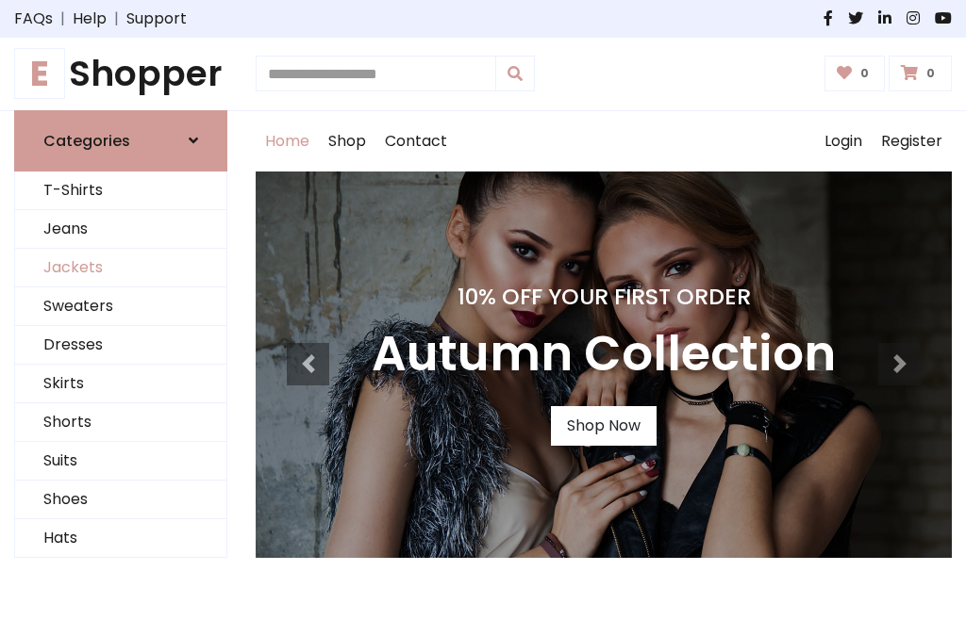
click at [121, 268] on link "Jackets" at bounding box center [120, 268] width 211 height 39
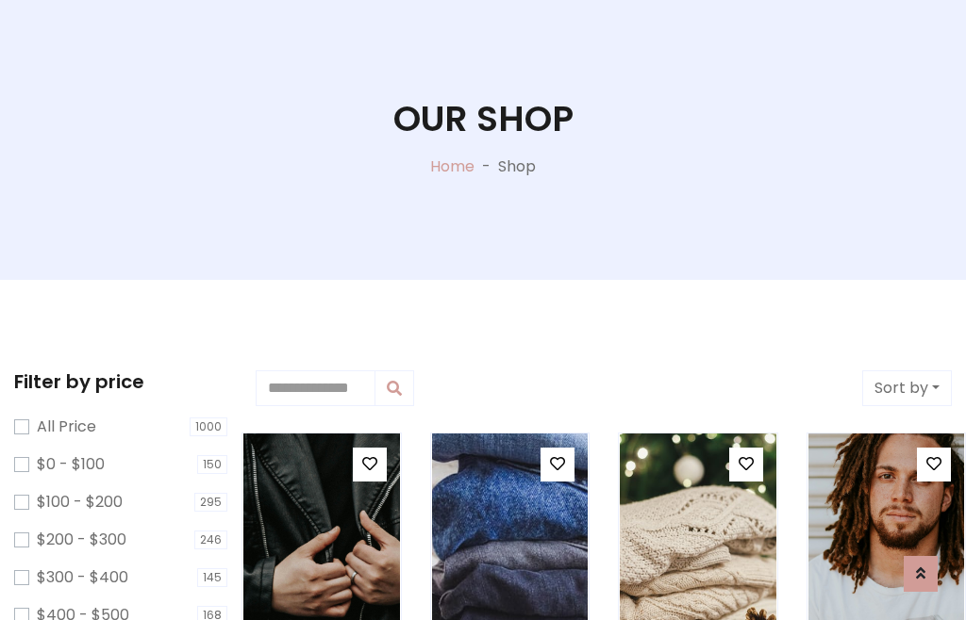
scroll to position [96, 0]
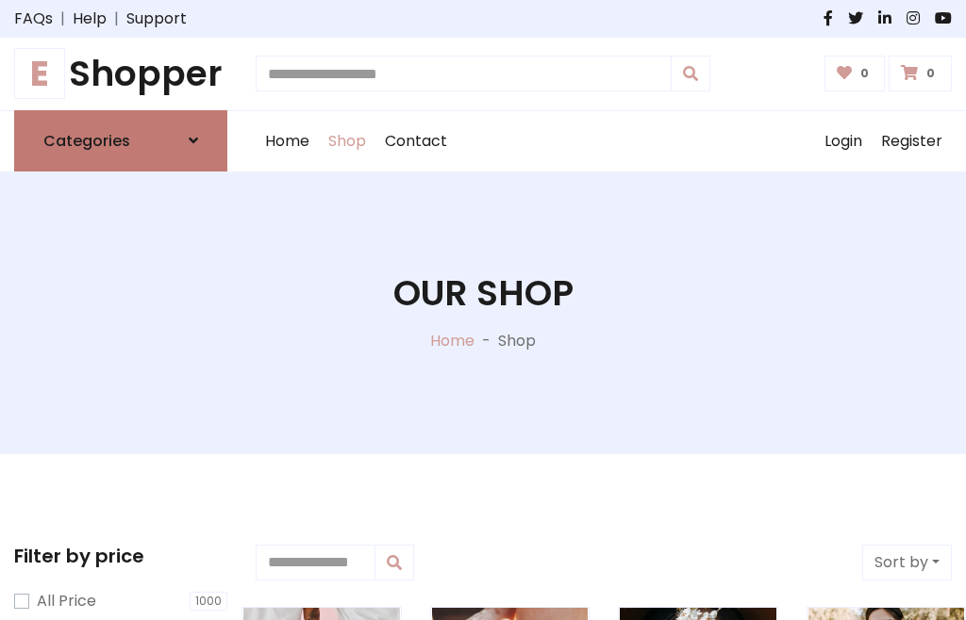
click at [121, 140] on h6 "Categories" at bounding box center [86, 141] width 87 height 18
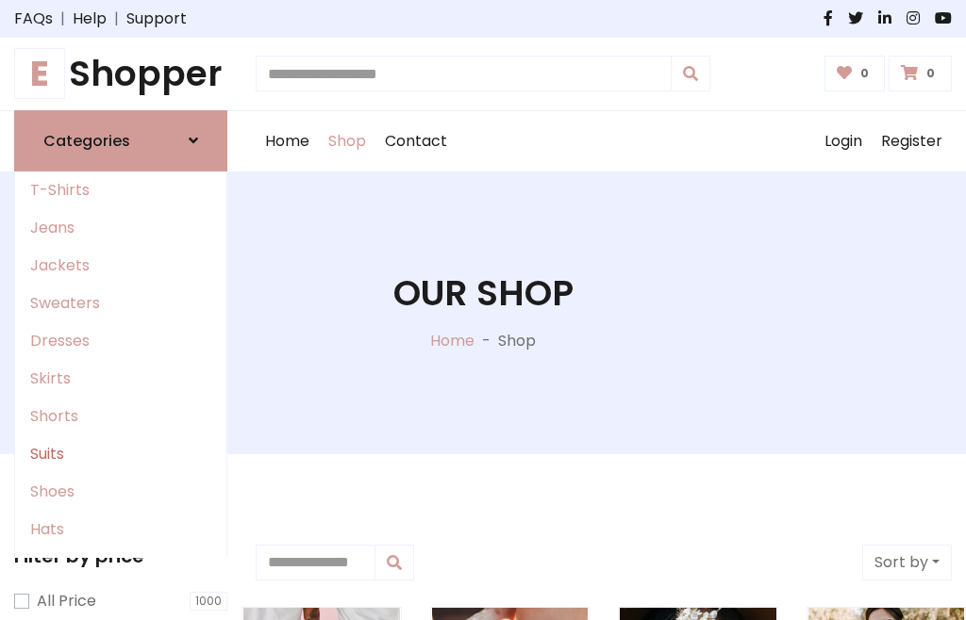
click at [121, 454] on link "Suits" at bounding box center [120, 455] width 211 height 38
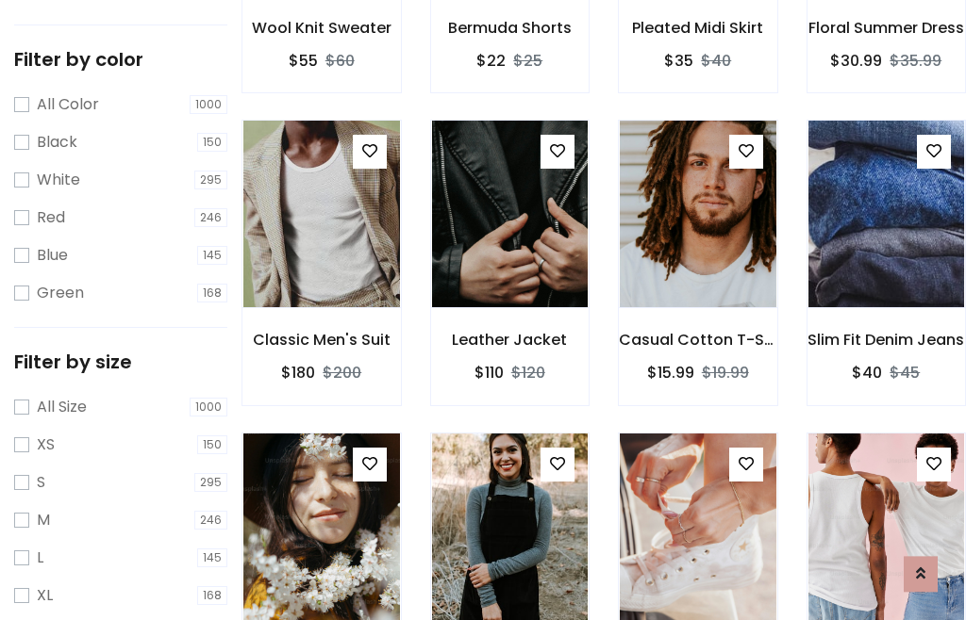
scroll to position [95, 0]
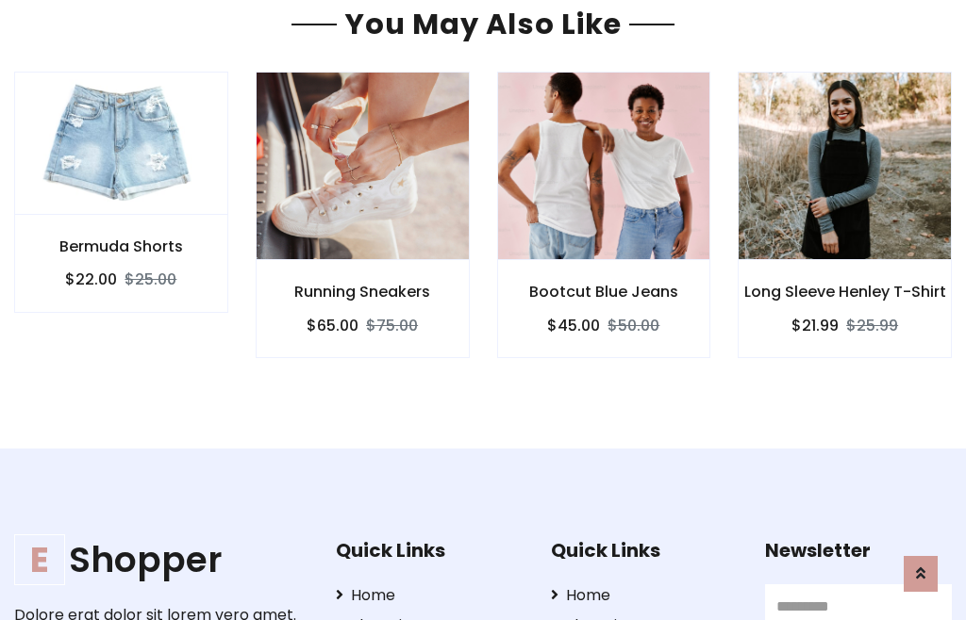
scroll to position [1594, 0]
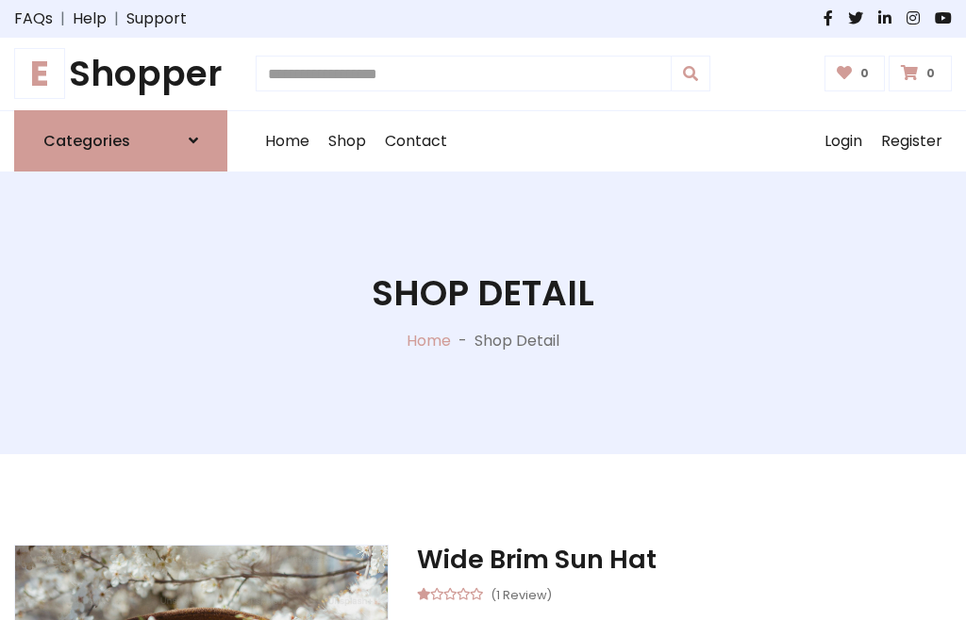
scroll to position [1760, 0]
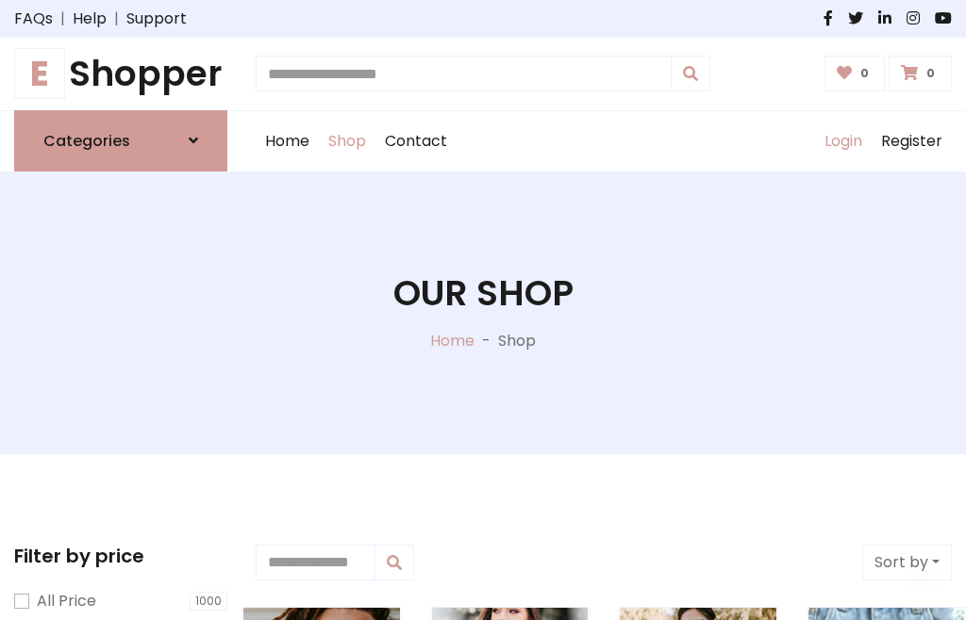
click at [842, 140] on link "Login" at bounding box center [843, 141] width 57 height 60
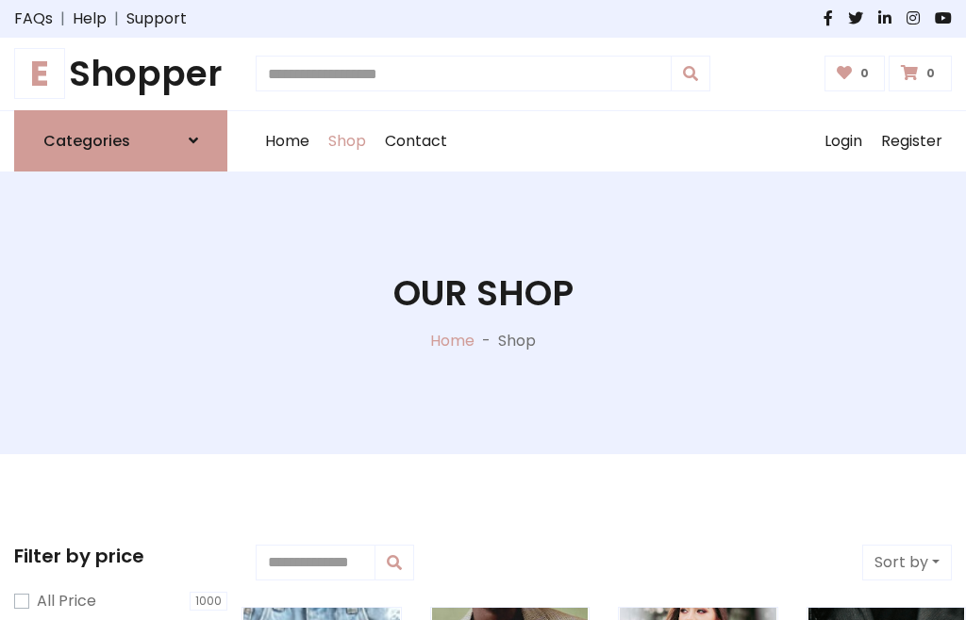
scroll to position [95, 0]
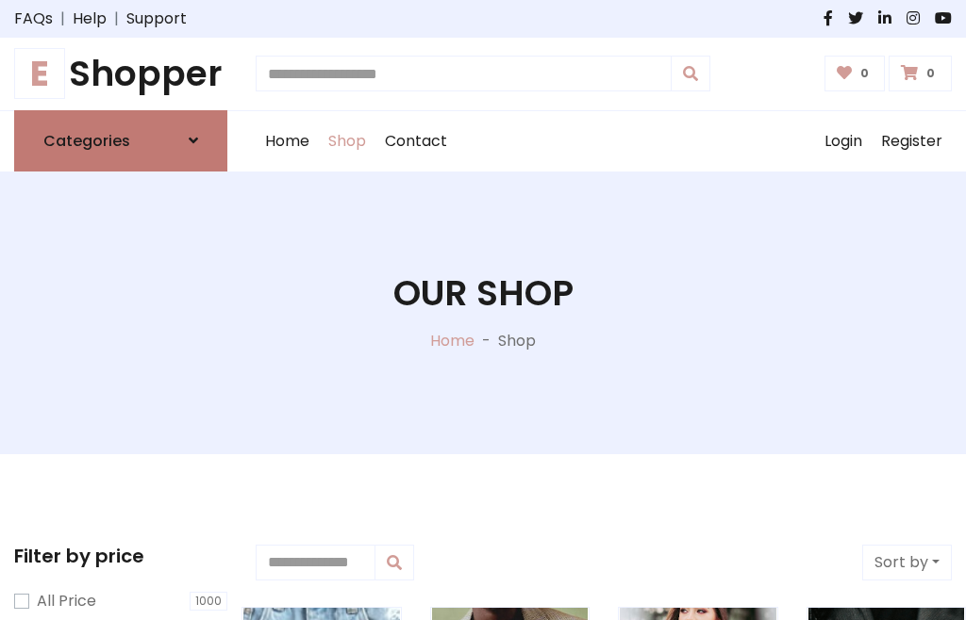
click at [193, 140] on icon at bounding box center [193, 140] width 9 height 15
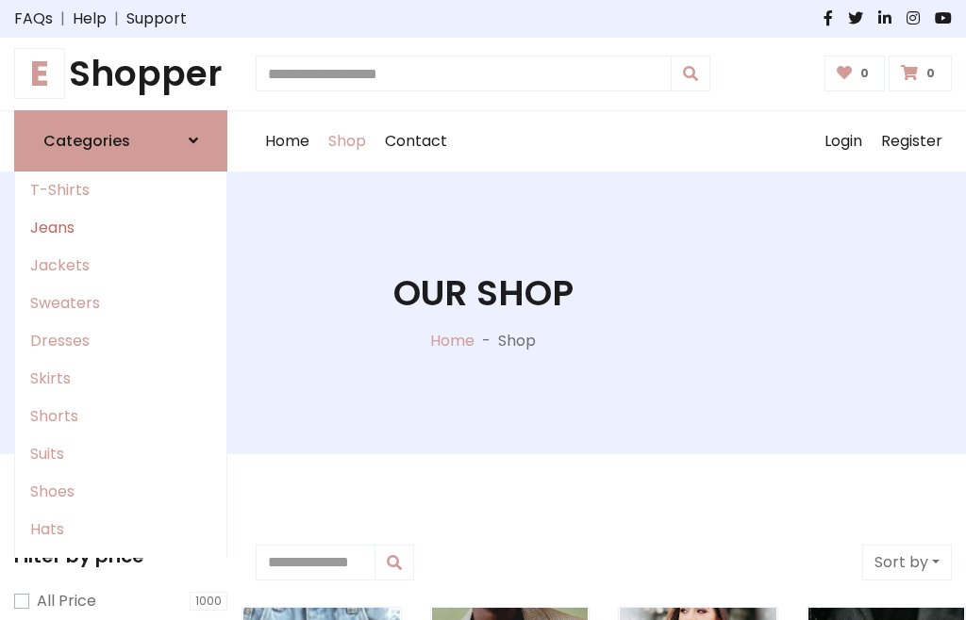
click at [121, 227] on link "Jeans" at bounding box center [120, 228] width 211 height 38
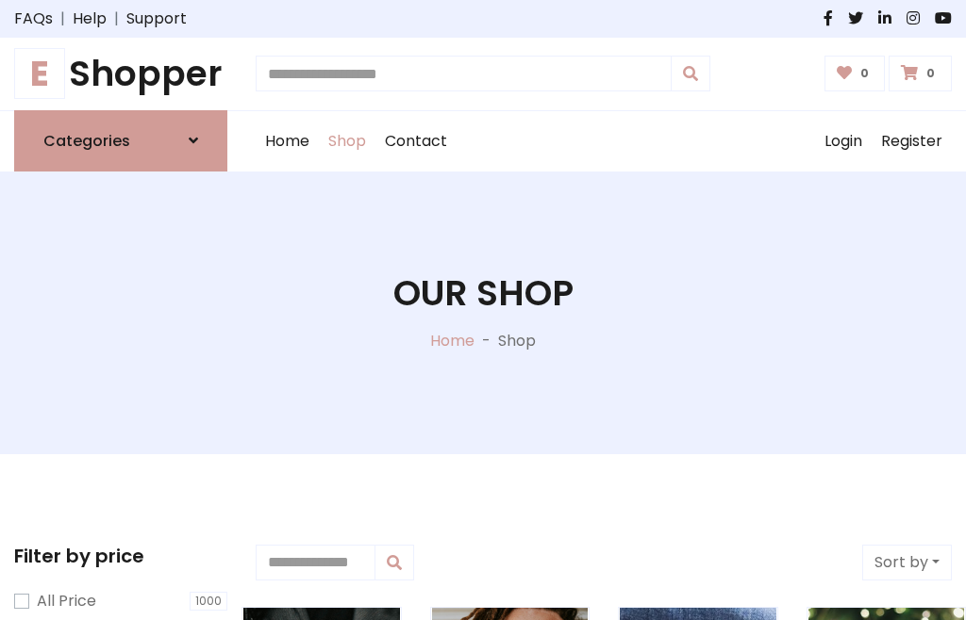
scroll to position [95, 0]
